Goal: Task Accomplishment & Management: Use online tool/utility

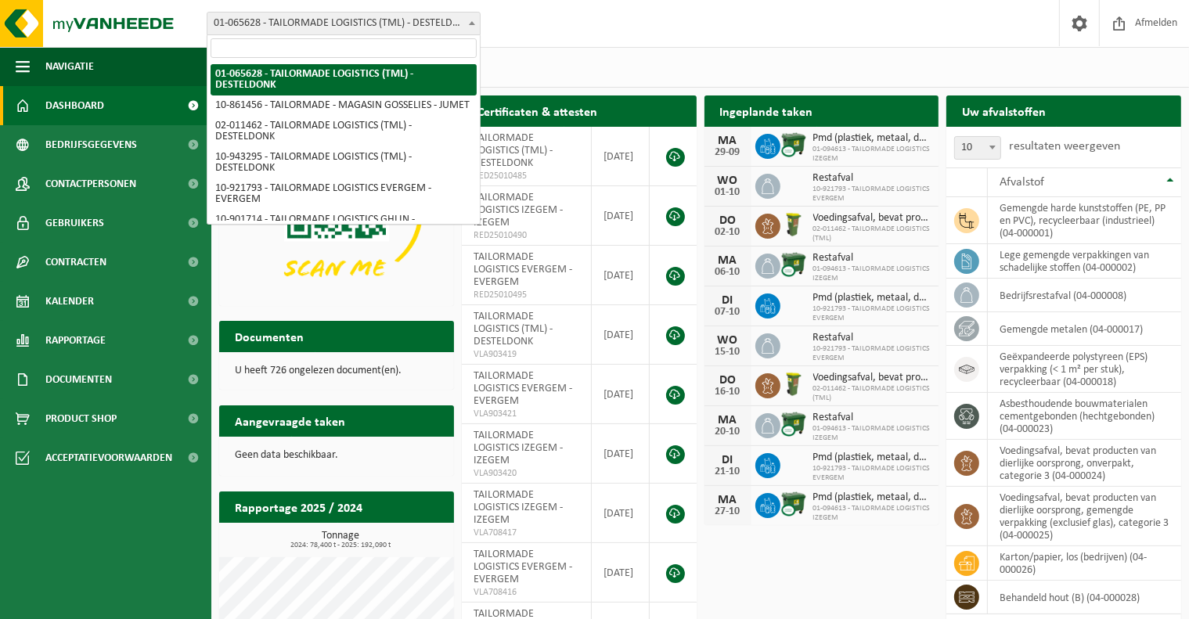
click at [362, 28] on span "01-065628 - TAILORMADE LOGISTICS (TML) - DESTELDONK" at bounding box center [343, 24] width 272 height 22
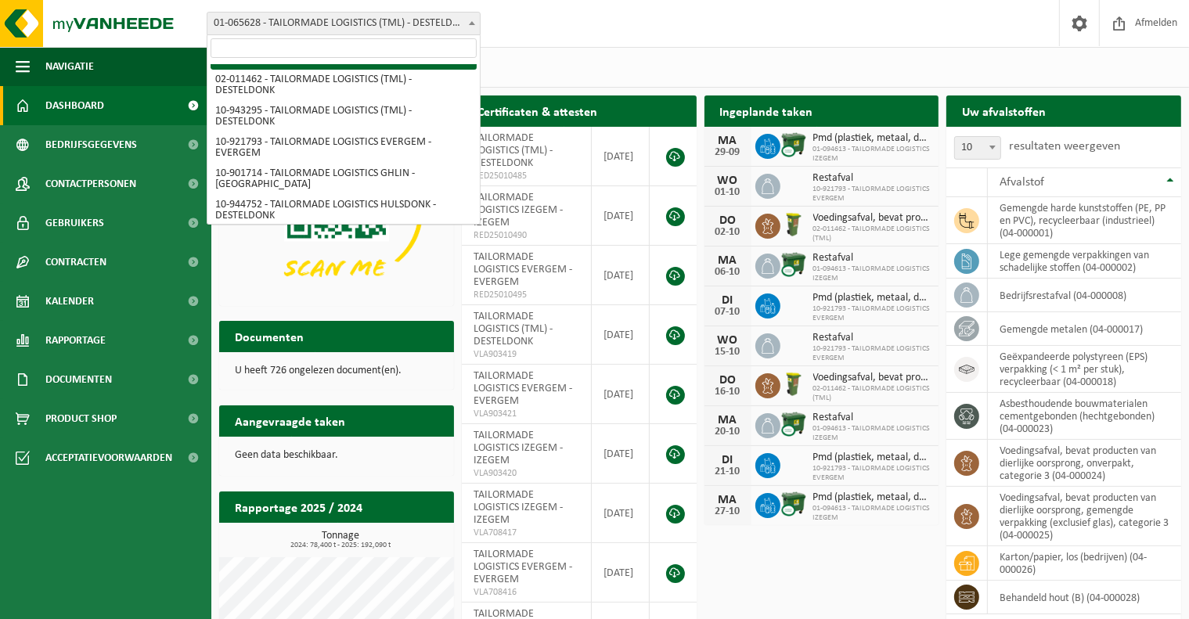
scroll to position [44, 0]
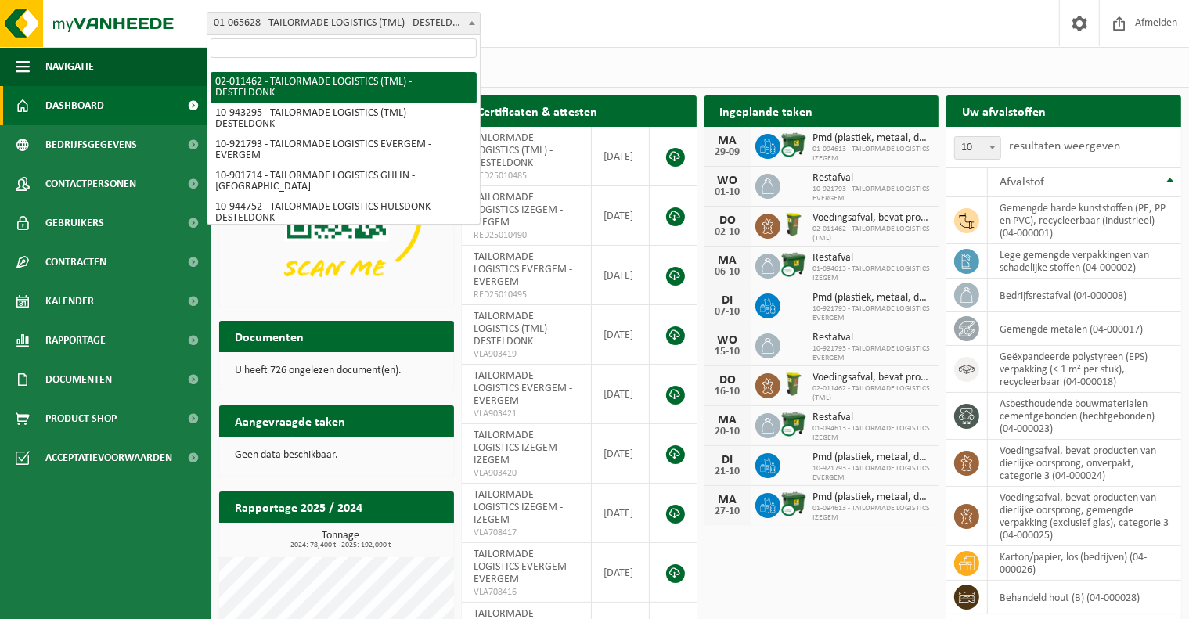
select select "2233"
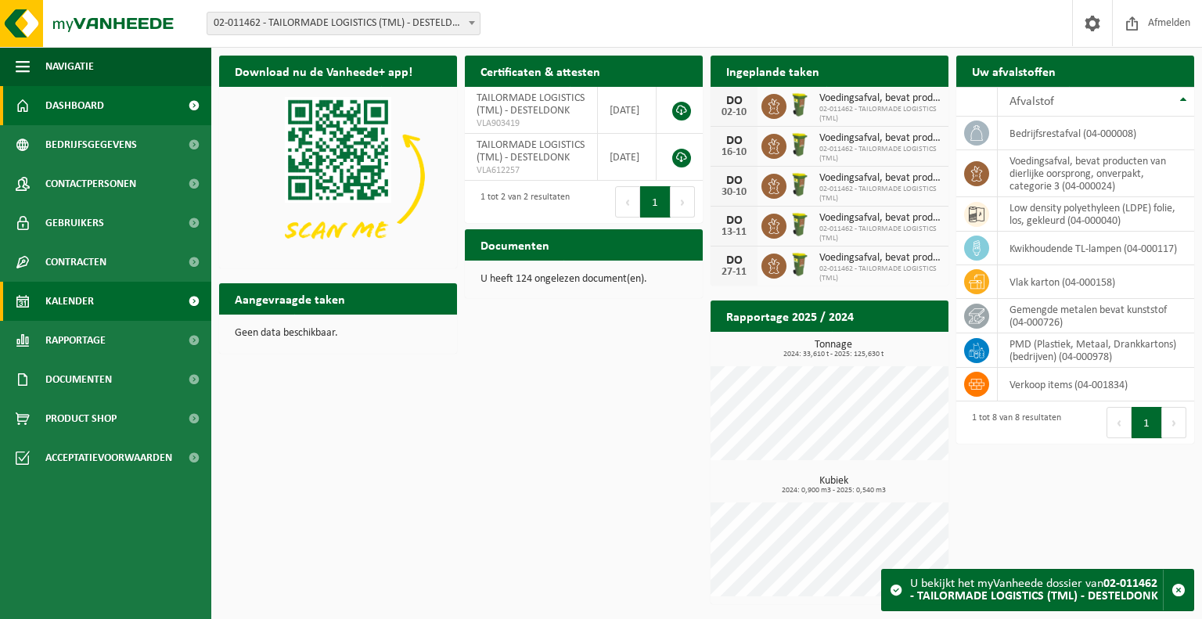
click at [85, 301] on span "Kalender" at bounding box center [69, 301] width 49 height 39
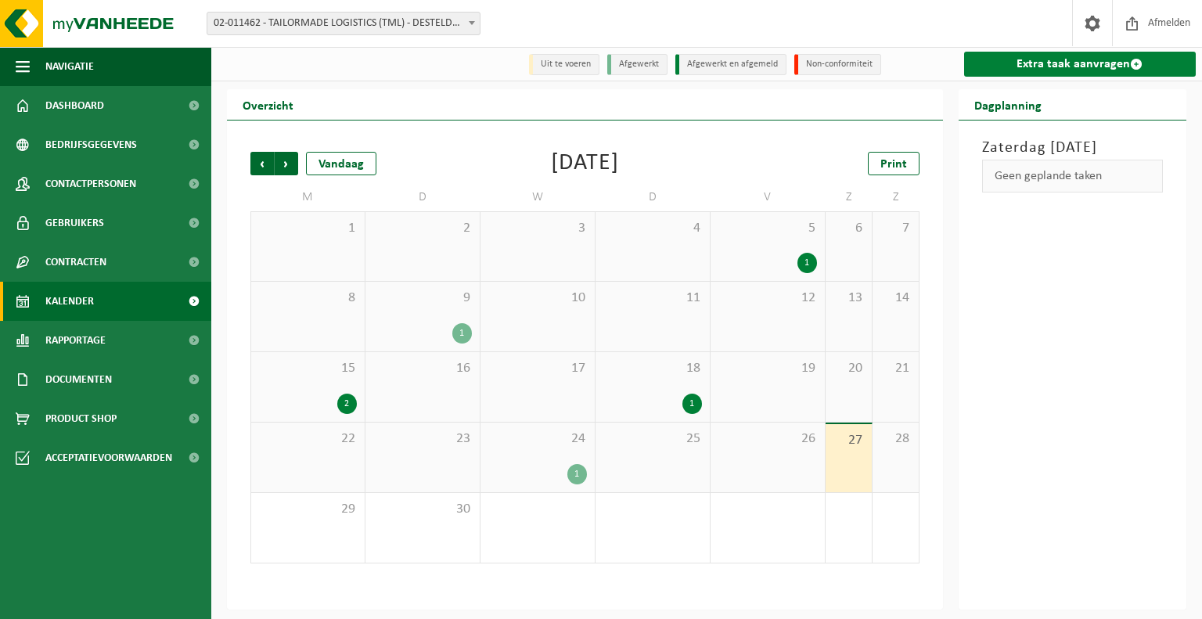
click at [1052, 59] on link "Extra taak aanvragen" at bounding box center [1080, 64] width 233 height 25
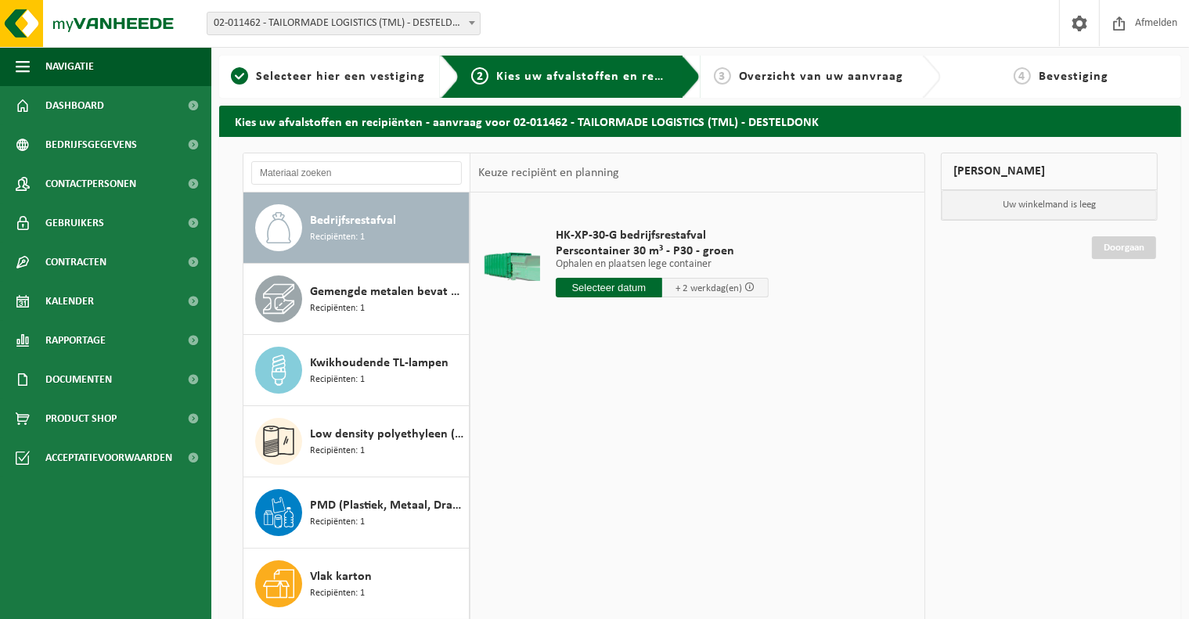
click at [399, 23] on span "02-011462 - TAILORMADE LOGISTICS (TML) - DESTELDONK" at bounding box center [343, 24] width 272 height 22
select select "427"
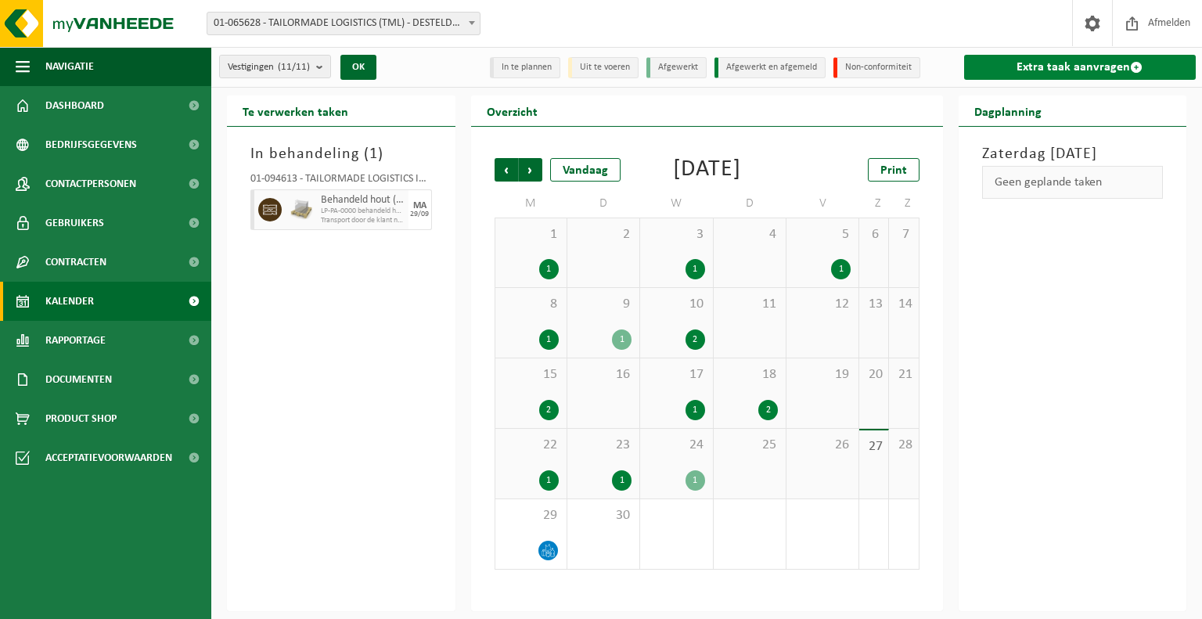
click at [1054, 68] on link "Extra taak aanvragen" at bounding box center [1080, 67] width 233 height 25
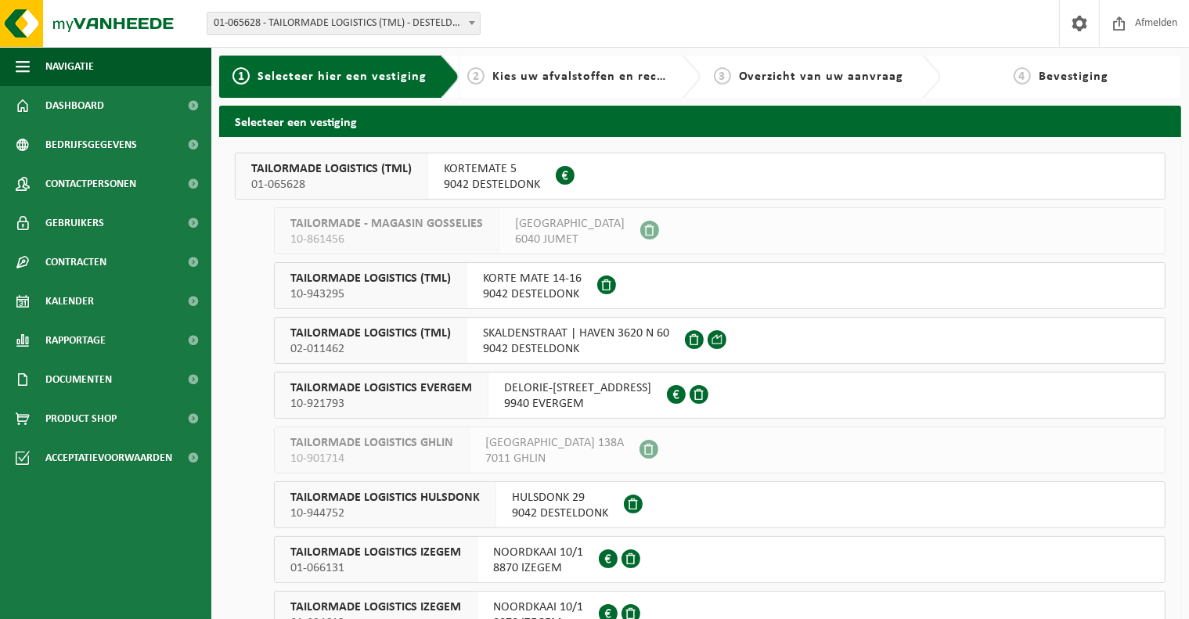
click at [507, 169] on span "KORTEMATE 5" at bounding box center [492, 169] width 96 height 16
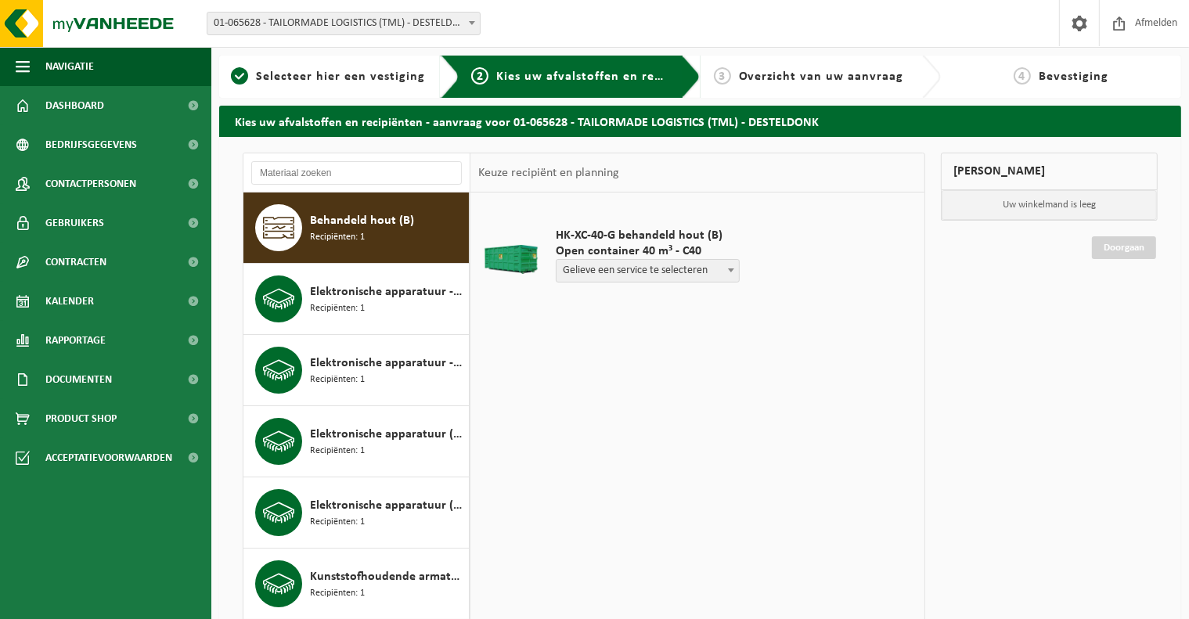
click at [380, 222] on span "Behandeld hout (B)" at bounding box center [362, 220] width 104 height 19
click at [631, 270] on span "Gelieve een service te selecteren" at bounding box center [648, 271] width 182 height 22
select select "P2PL-VEL-096283_HK-XC-40-GN-00_04-000028_46"
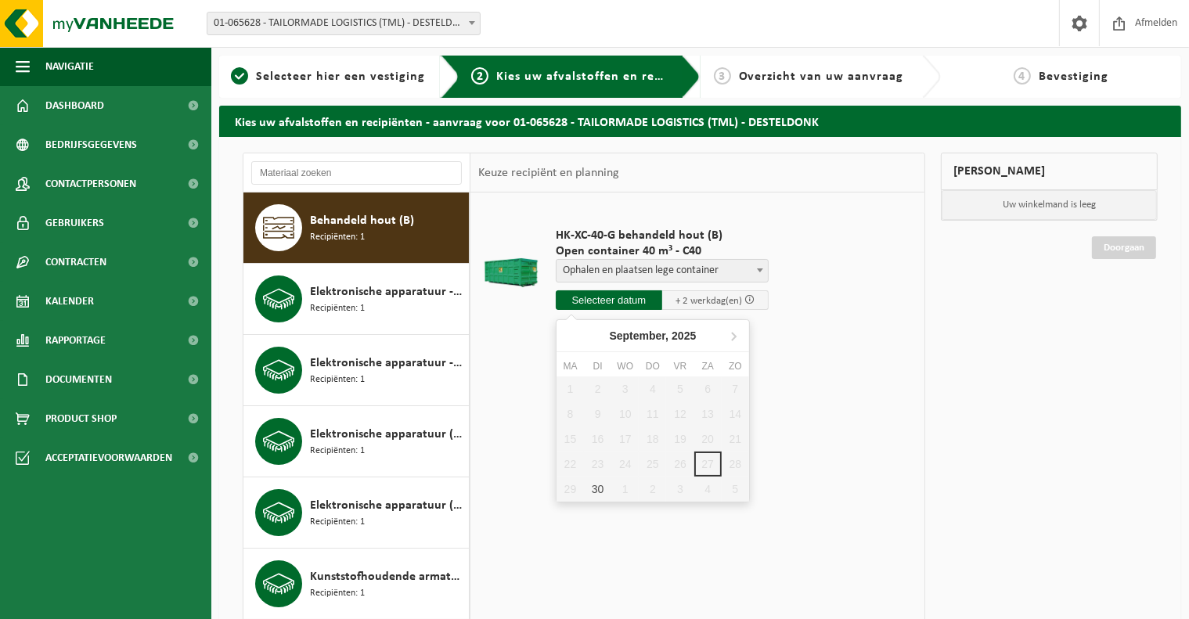
click at [629, 304] on input "text" at bounding box center [609, 300] width 106 height 20
click at [600, 485] on div "30" at bounding box center [597, 489] width 27 height 25
type input "Van 2025-09-30"
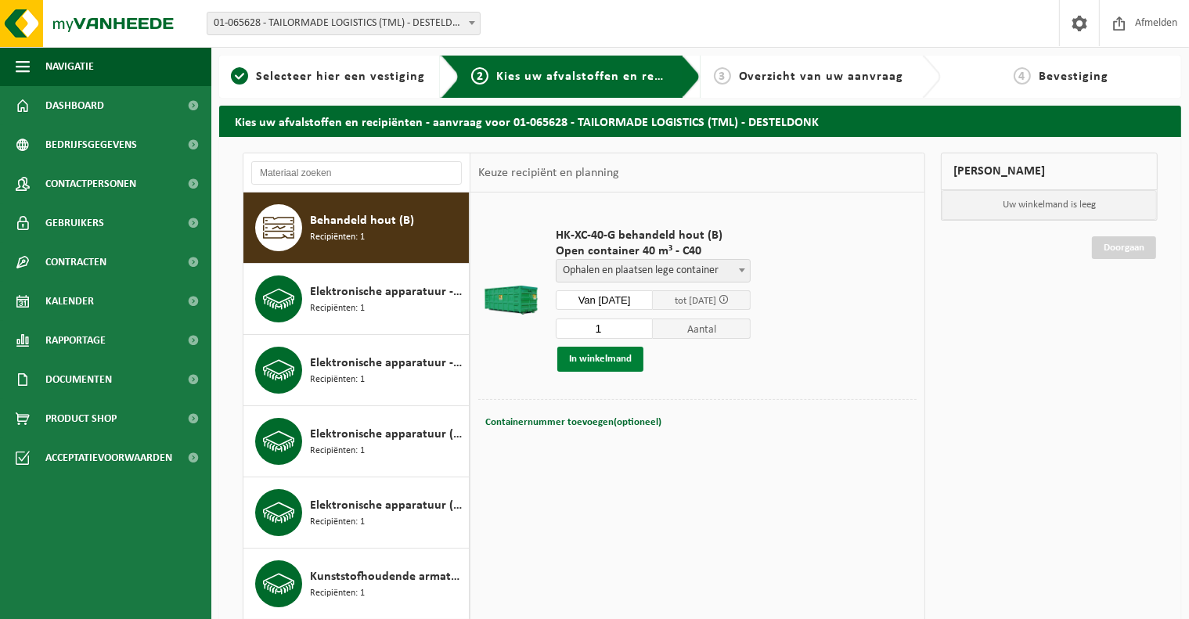
click at [620, 361] on button "In winkelmand" at bounding box center [600, 359] width 86 height 25
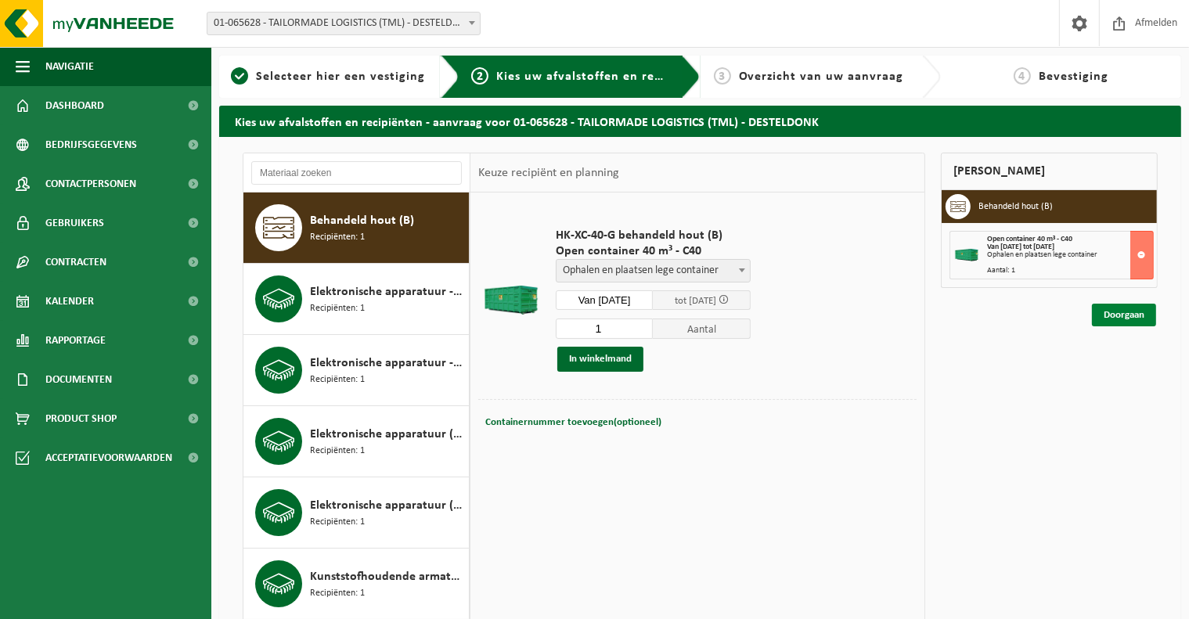
click at [1127, 311] on link "Doorgaan" at bounding box center [1124, 315] width 64 height 23
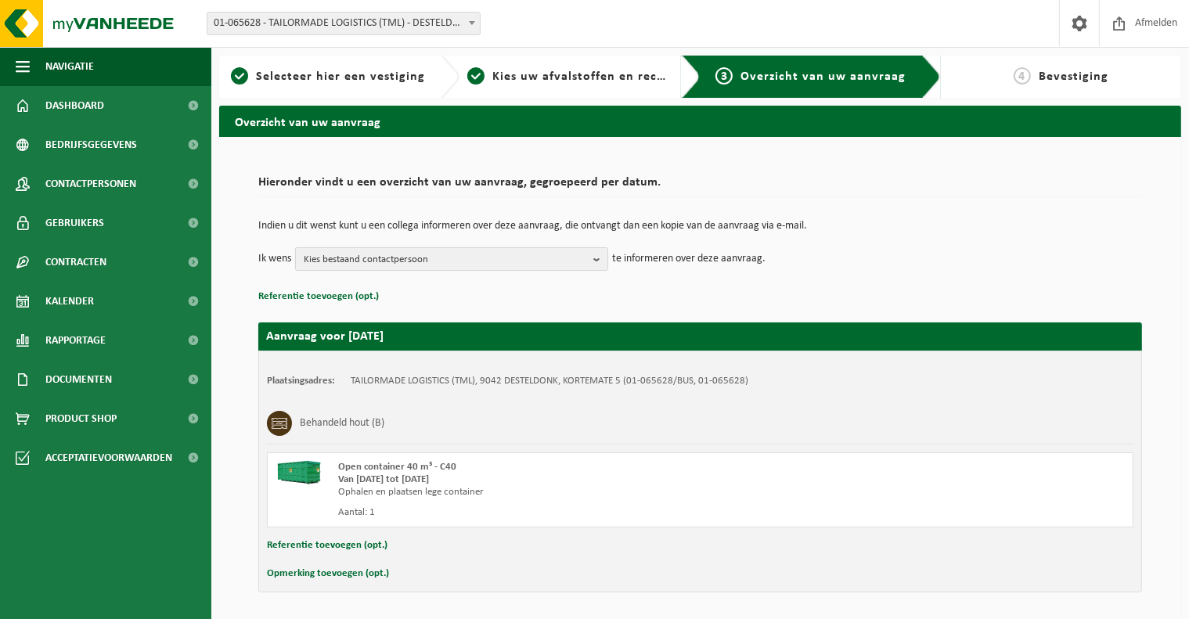
click at [554, 259] on span "Kies bestaand contactpersoon" at bounding box center [445, 259] width 283 height 23
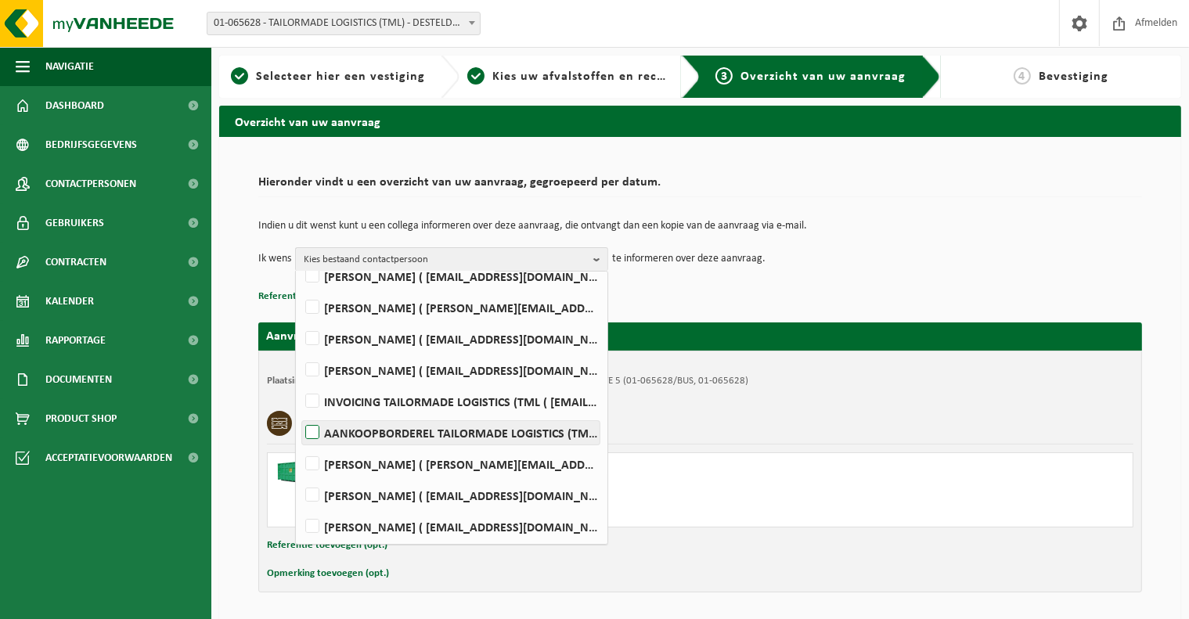
scroll to position [51, 0]
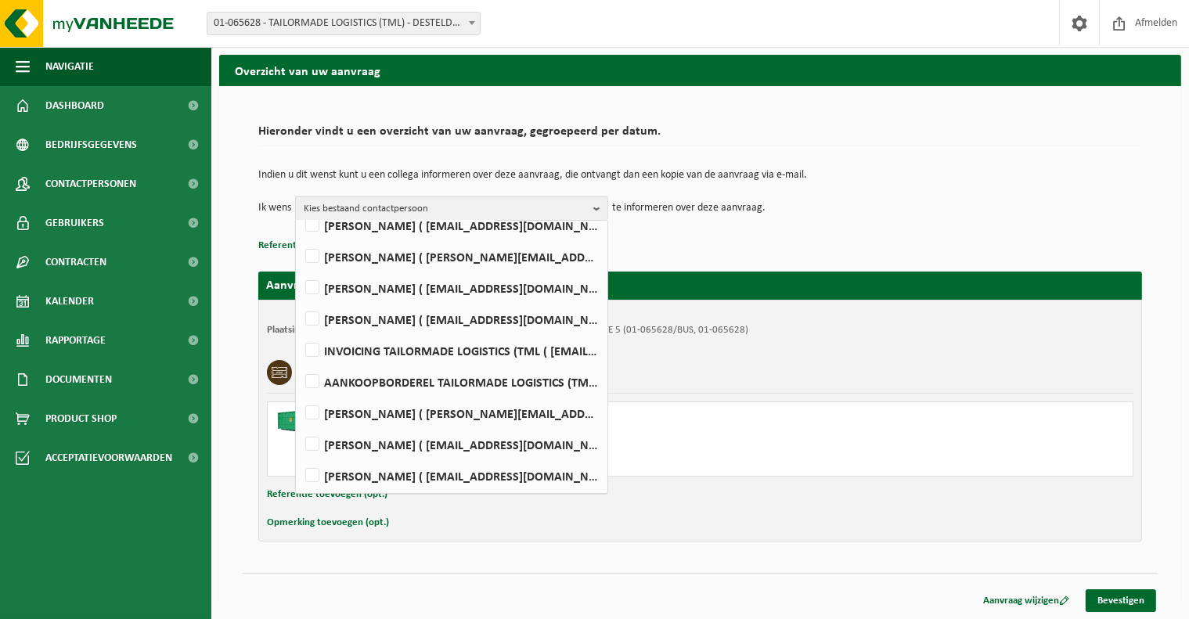
click at [748, 519] on div "Opmerking toevoegen (opt.)" at bounding box center [700, 523] width 867 height 20
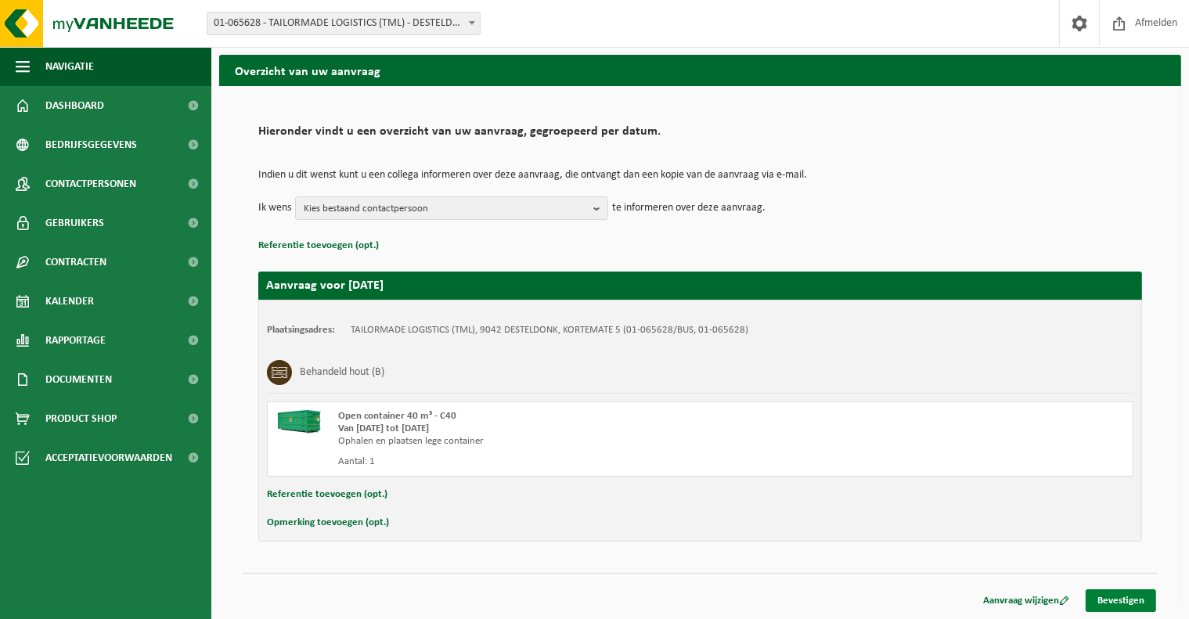
click at [1112, 591] on link "Bevestigen" at bounding box center [1121, 601] width 70 height 23
